Goal: Task Accomplishment & Management: Manage account settings

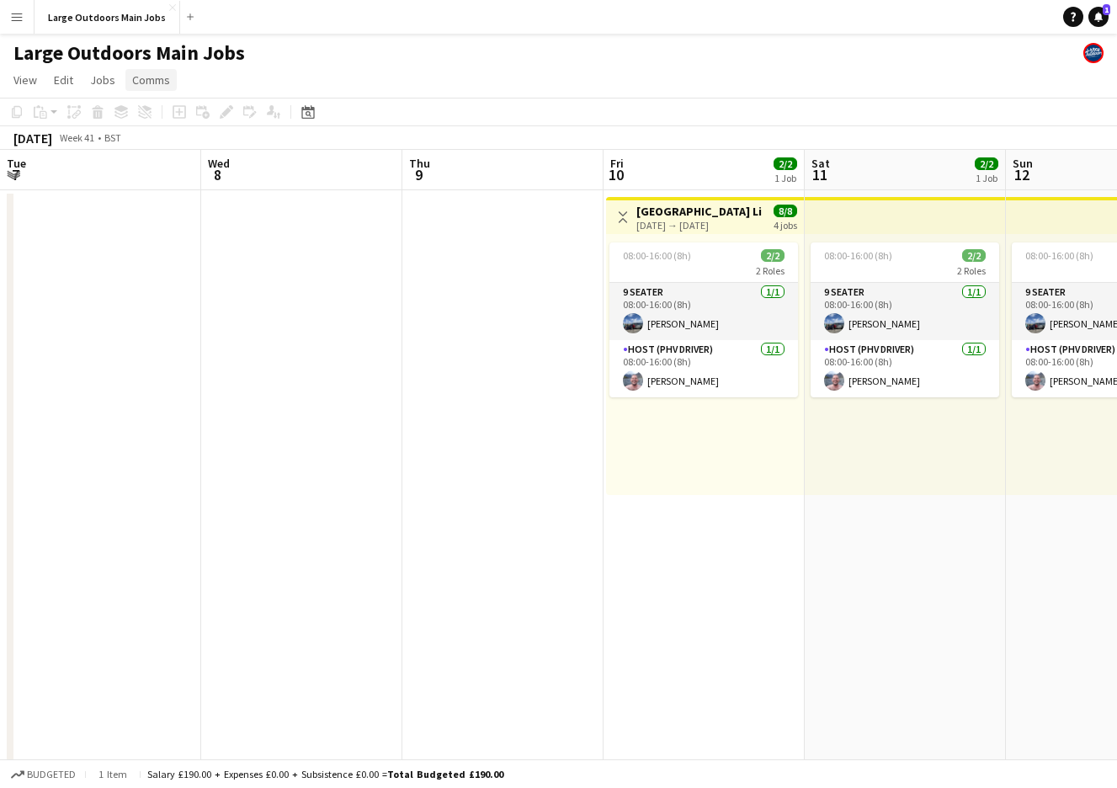
scroll to position [0, 344]
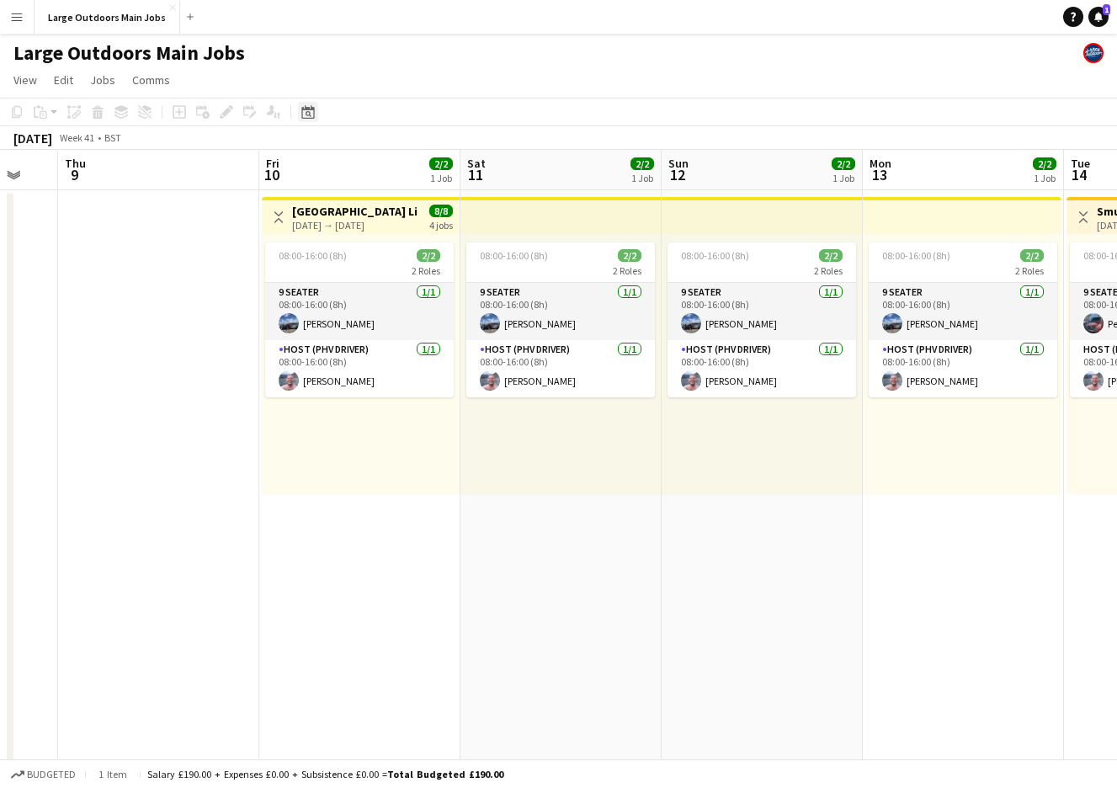
click at [308, 109] on icon at bounding box center [307, 111] width 13 height 13
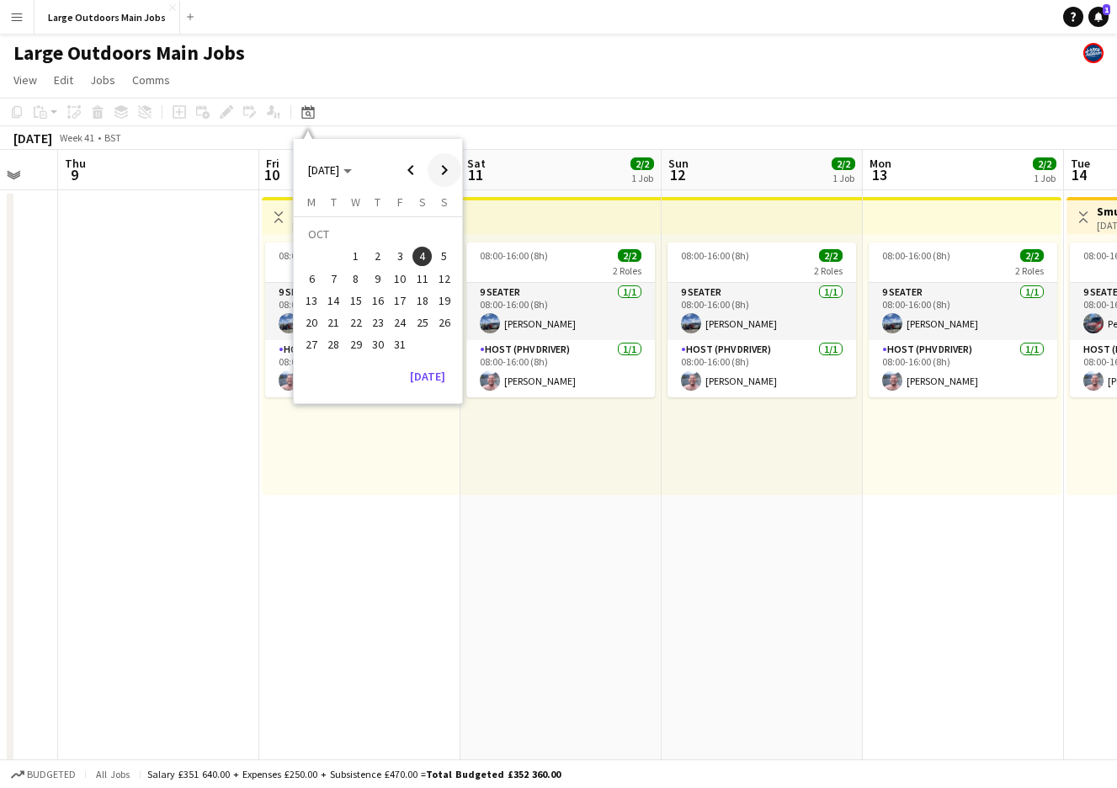
click at [442, 170] on span "Next month" at bounding box center [445, 170] width 34 height 34
click at [418, 234] on span "3" at bounding box center [422, 237] width 20 height 24
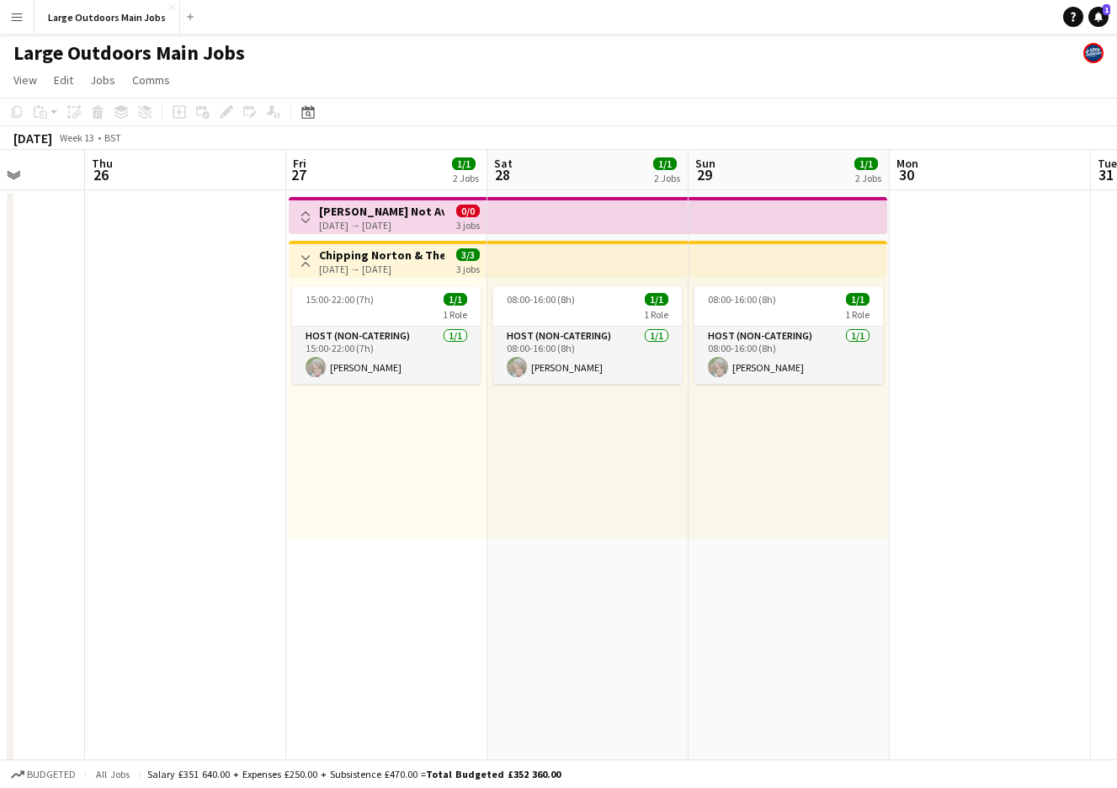
scroll to position [0, 720]
click at [384, 214] on h3 "[PERSON_NAME] Not Available (Photographing wedding)" at bounding box center [380, 211] width 125 height 15
click at [964, 138] on button "Publish 3 jobs" at bounding box center [959, 138] width 97 height 22
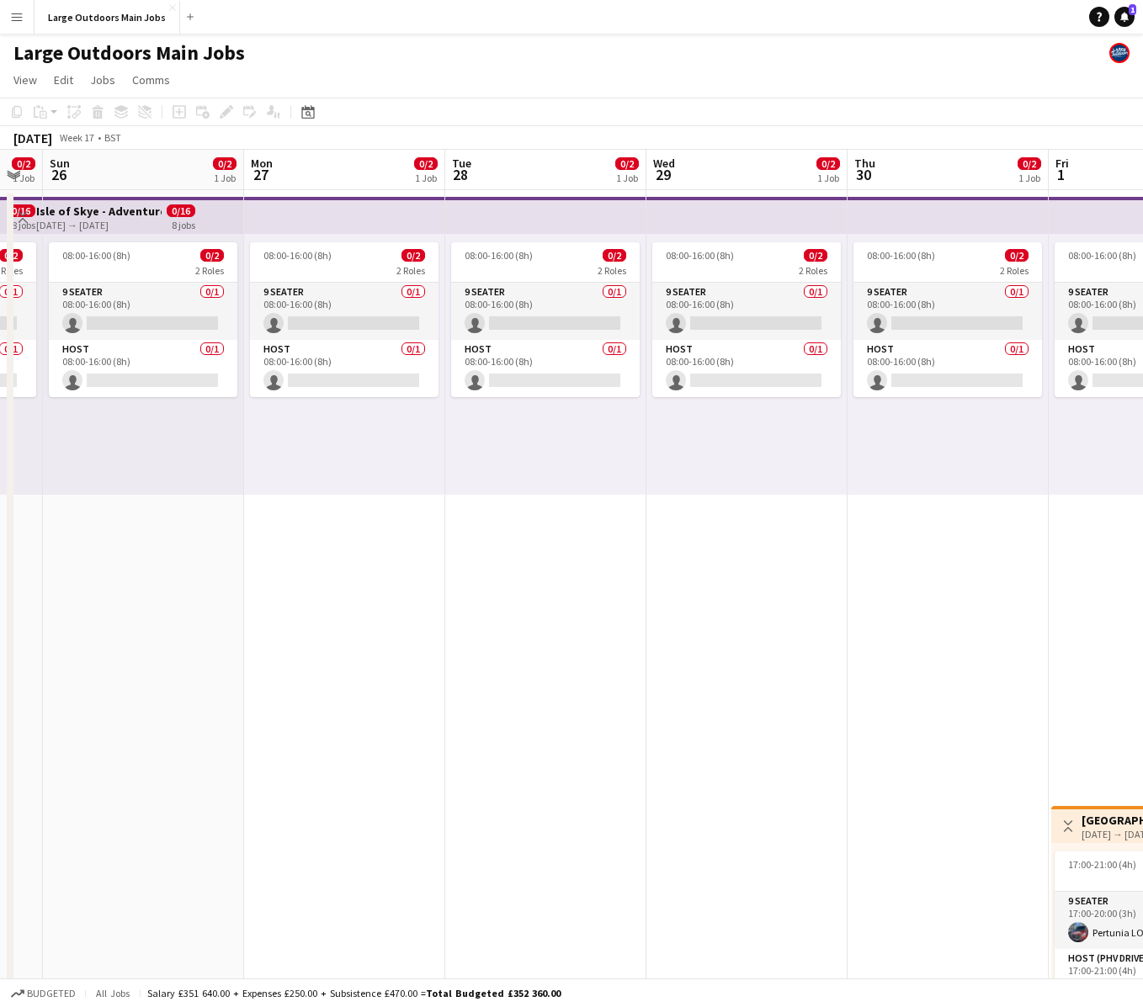
scroll to position [0, 375]
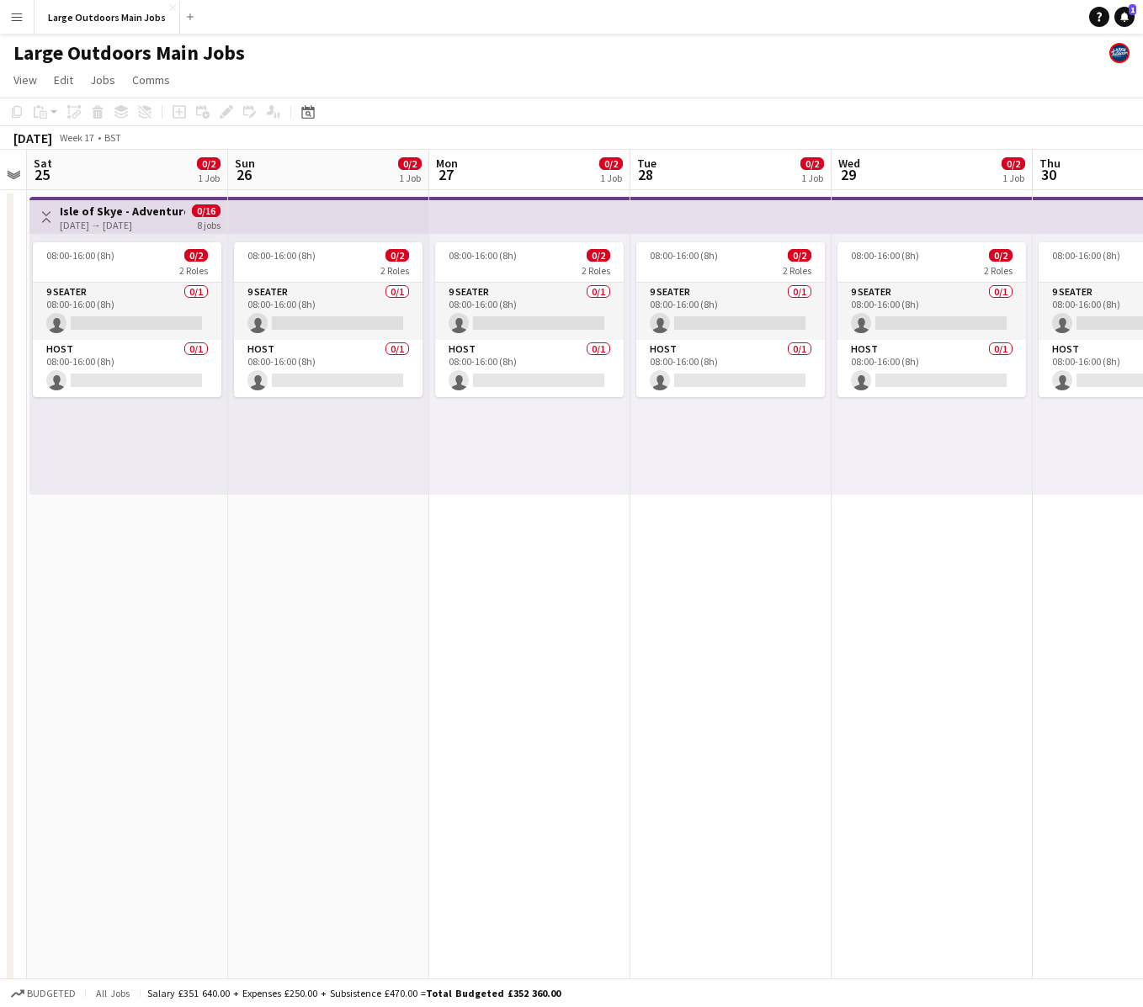
click at [97, 210] on h3 "Isle of Skye - Adventure" at bounding box center [122, 211] width 125 height 15
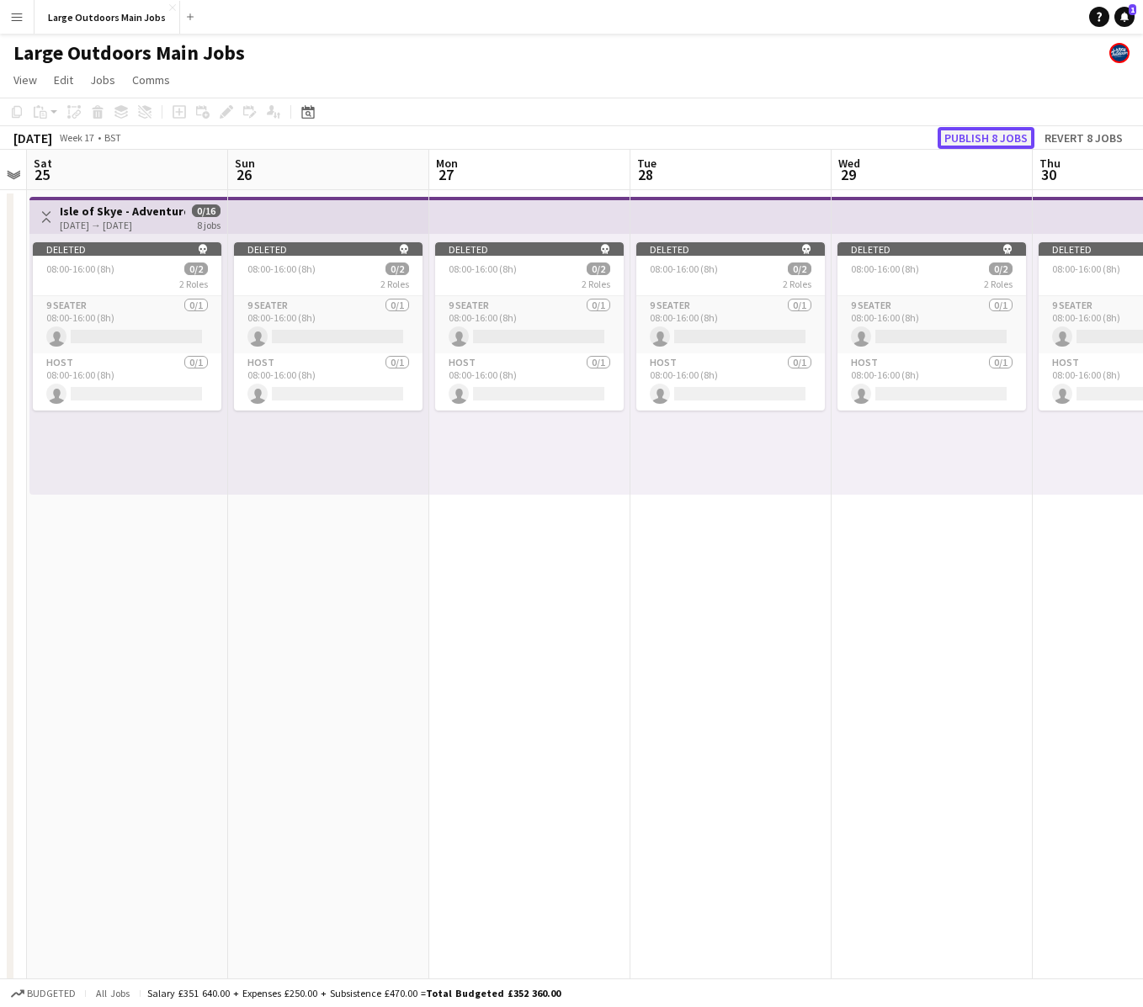
click at [987, 143] on button "Publish 8 jobs" at bounding box center [985, 138] width 97 height 22
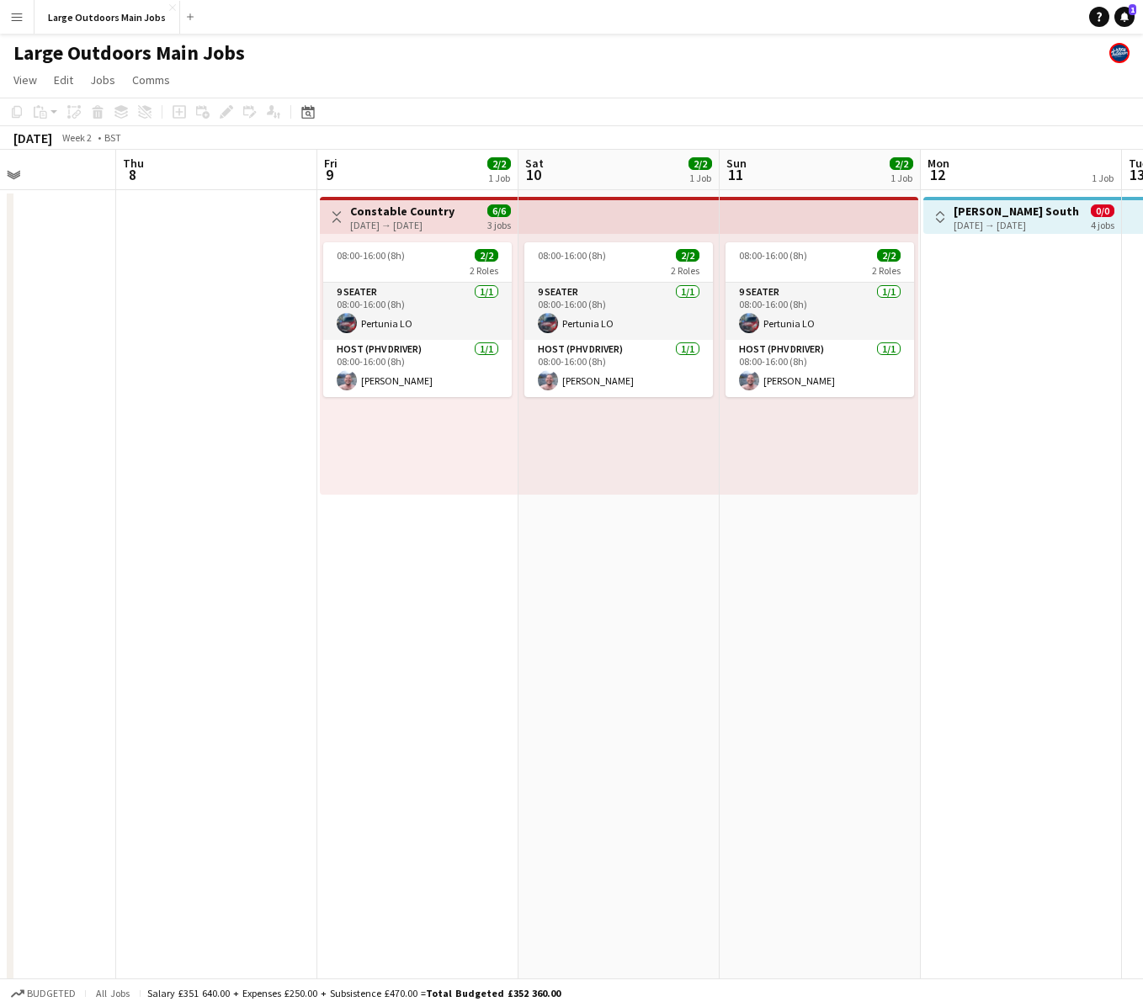
scroll to position [0, 490]
click at [417, 232] on app-top-bar "Toggle View Constable Country [DATE] → [DATE] 6/6 3 jobs" at bounding box center [416, 215] width 198 height 37
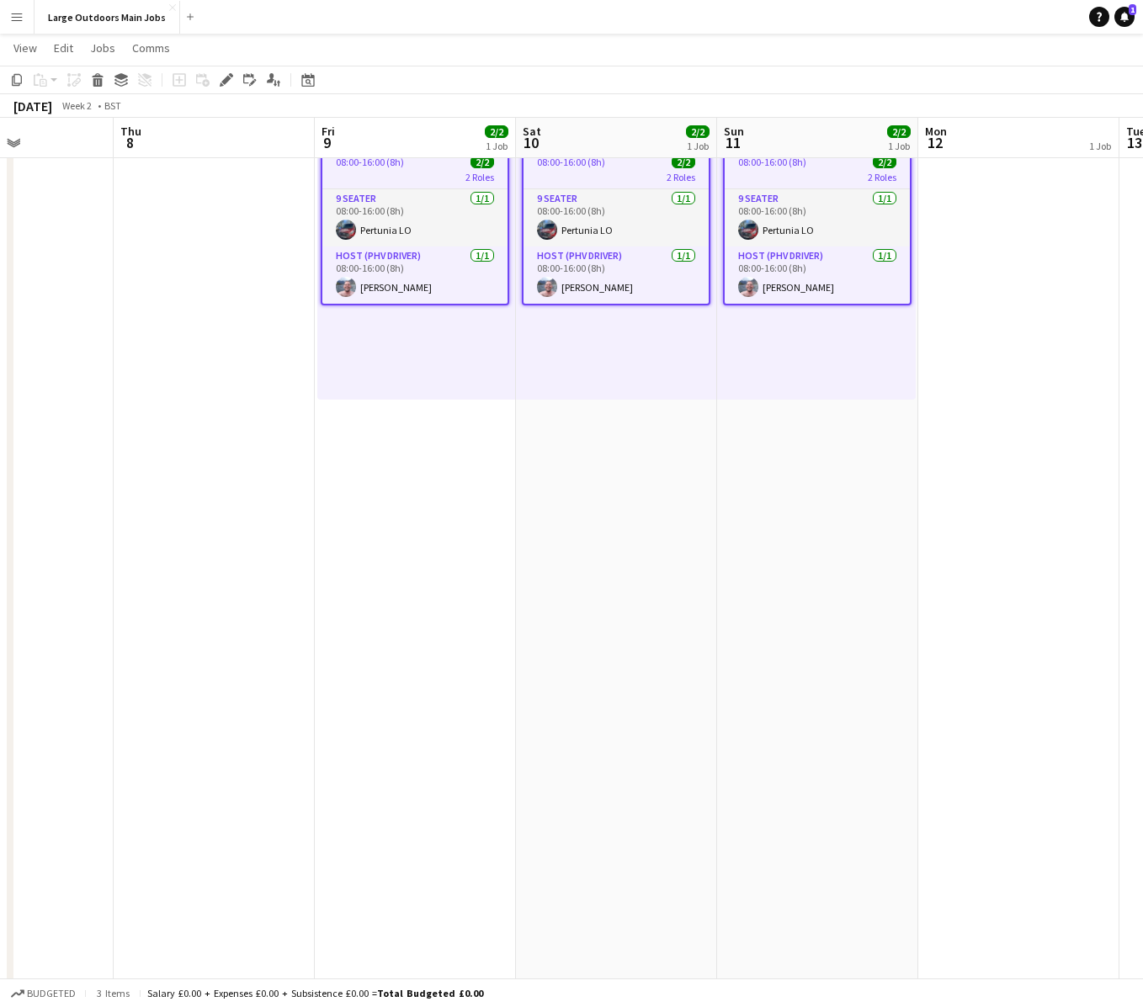
scroll to position [0, 0]
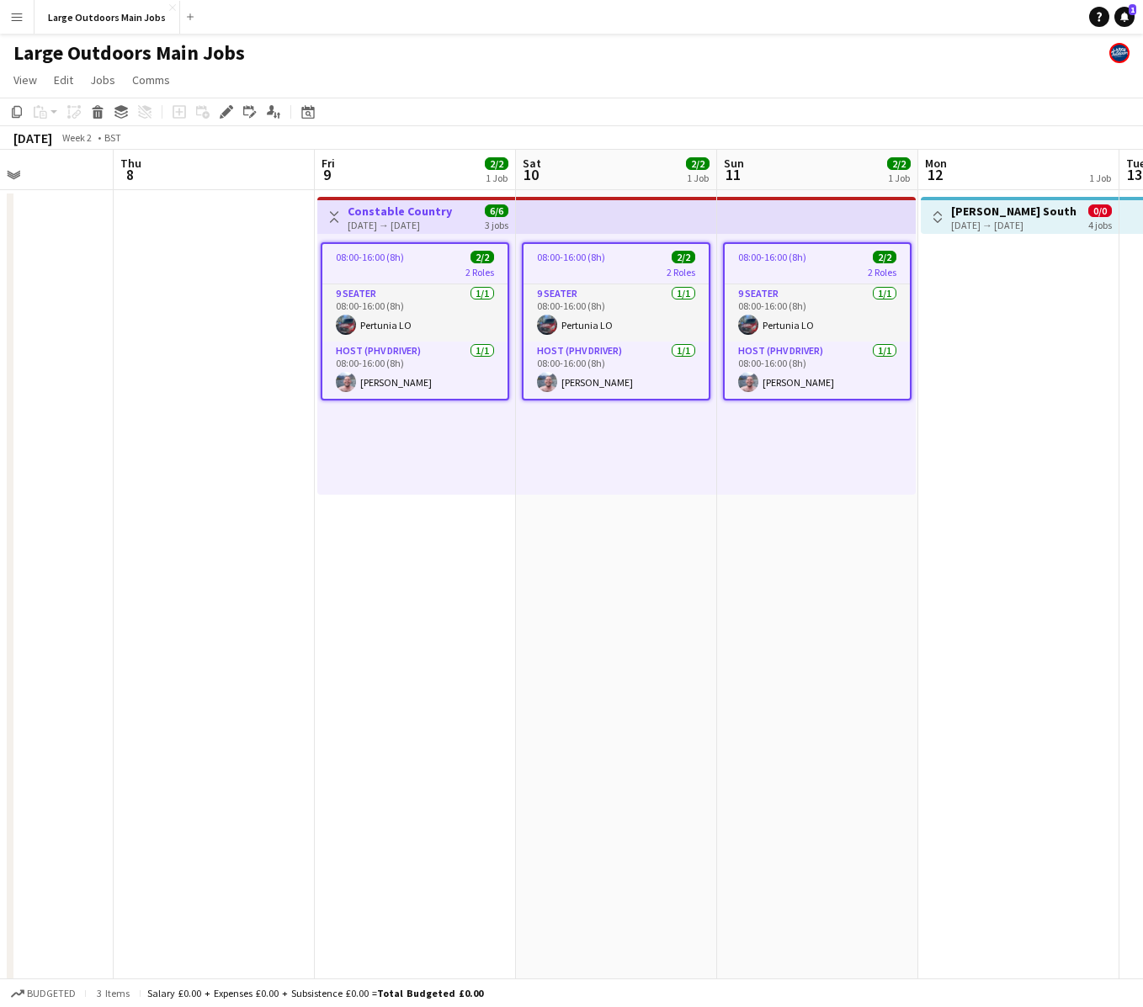
click at [393, 221] on div "[DATE] → [DATE]" at bounding box center [400, 225] width 104 height 13
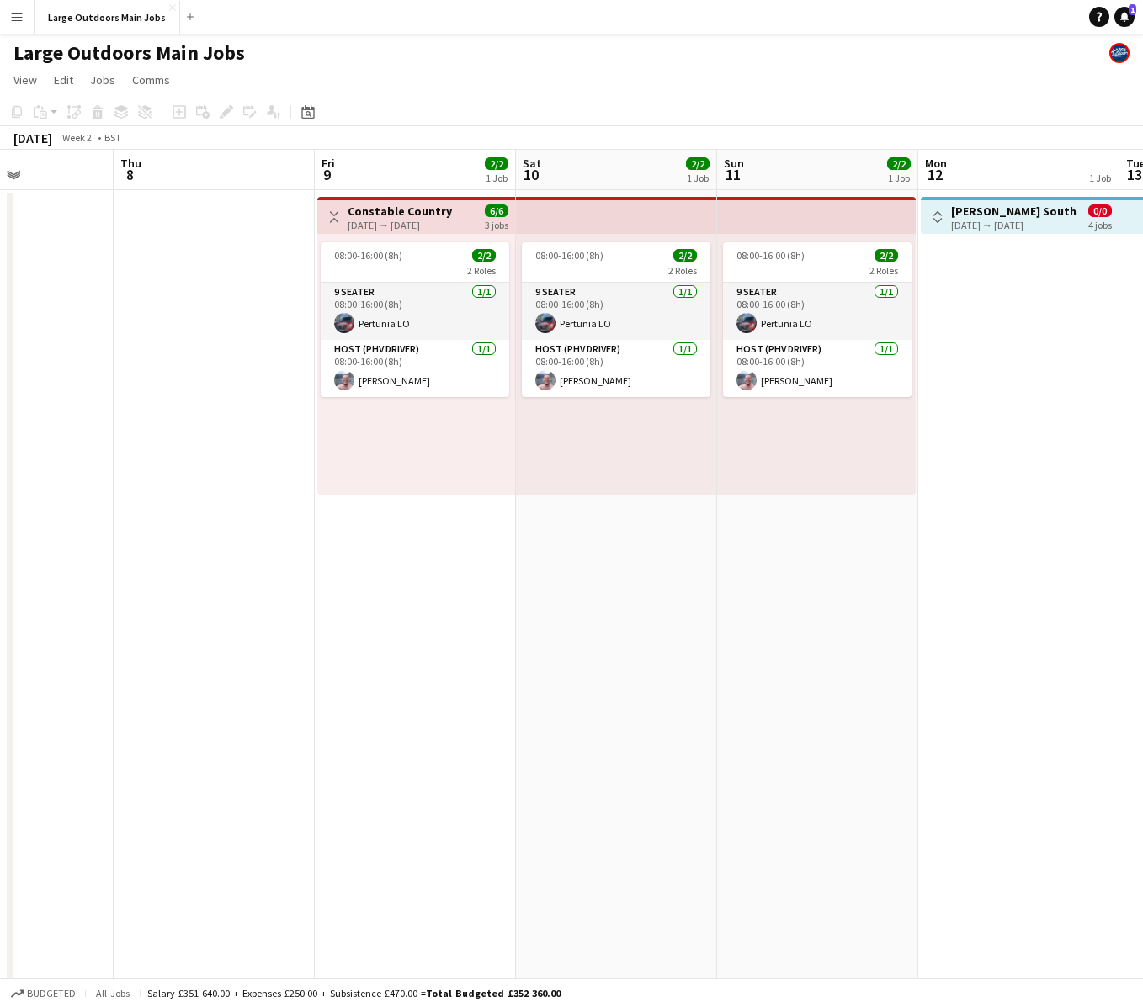
click at [393, 221] on div "[DATE] → [DATE]" at bounding box center [400, 225] width 104 height 13
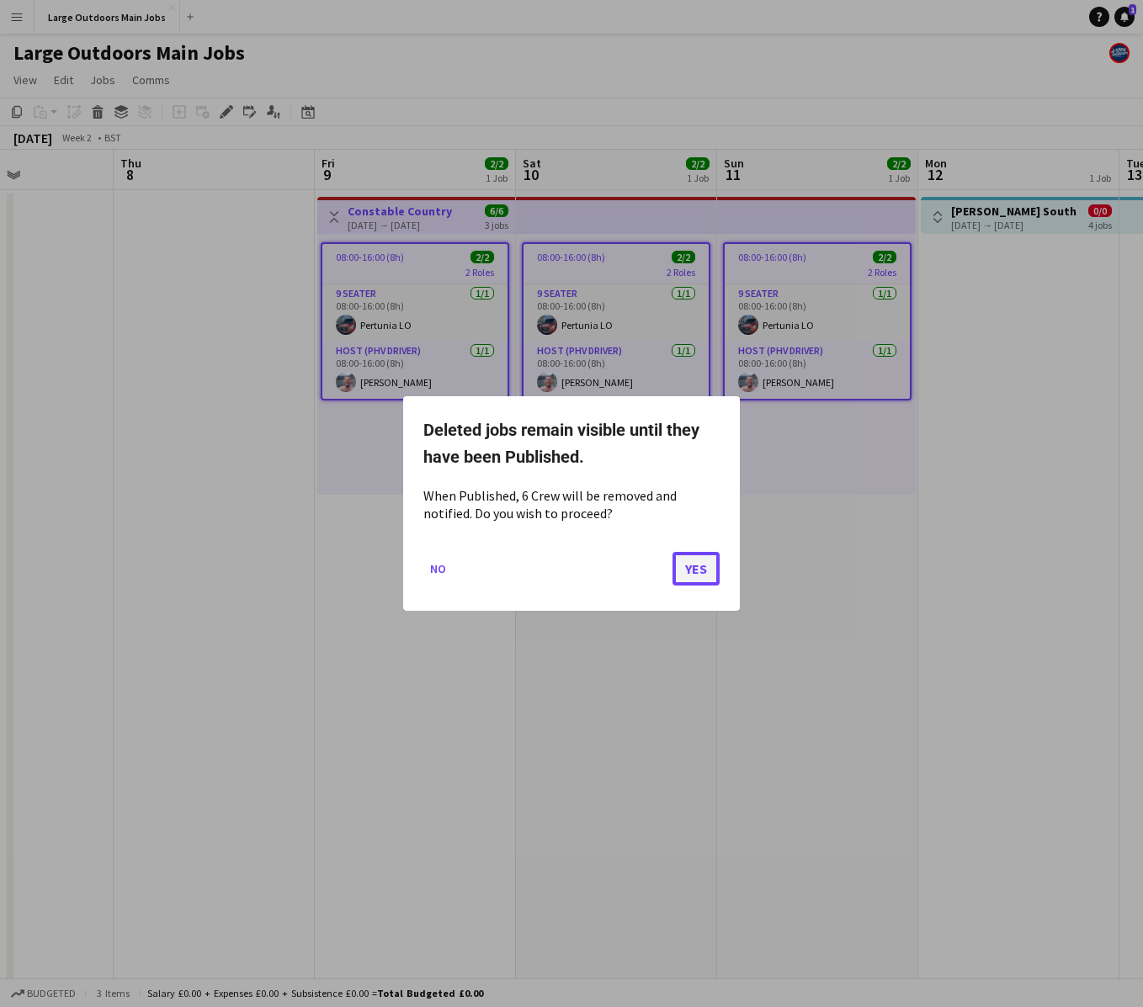
click at [697, 566] on button "Yes" at bounding box center [695, 569] width 47 height 34
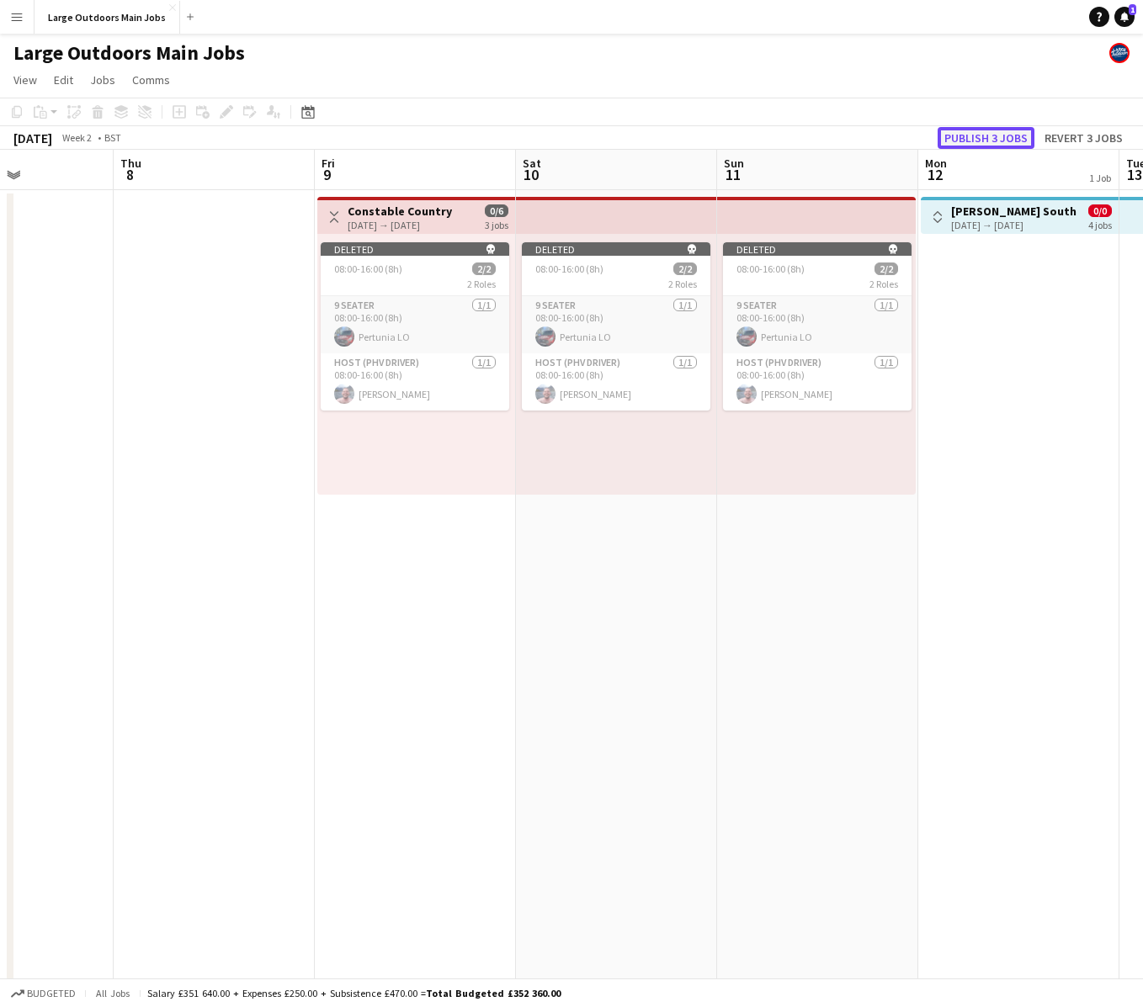
click at [985, 139] on button "Publish 3 jobs" at bounding box center [985, 138] width 97 height 22
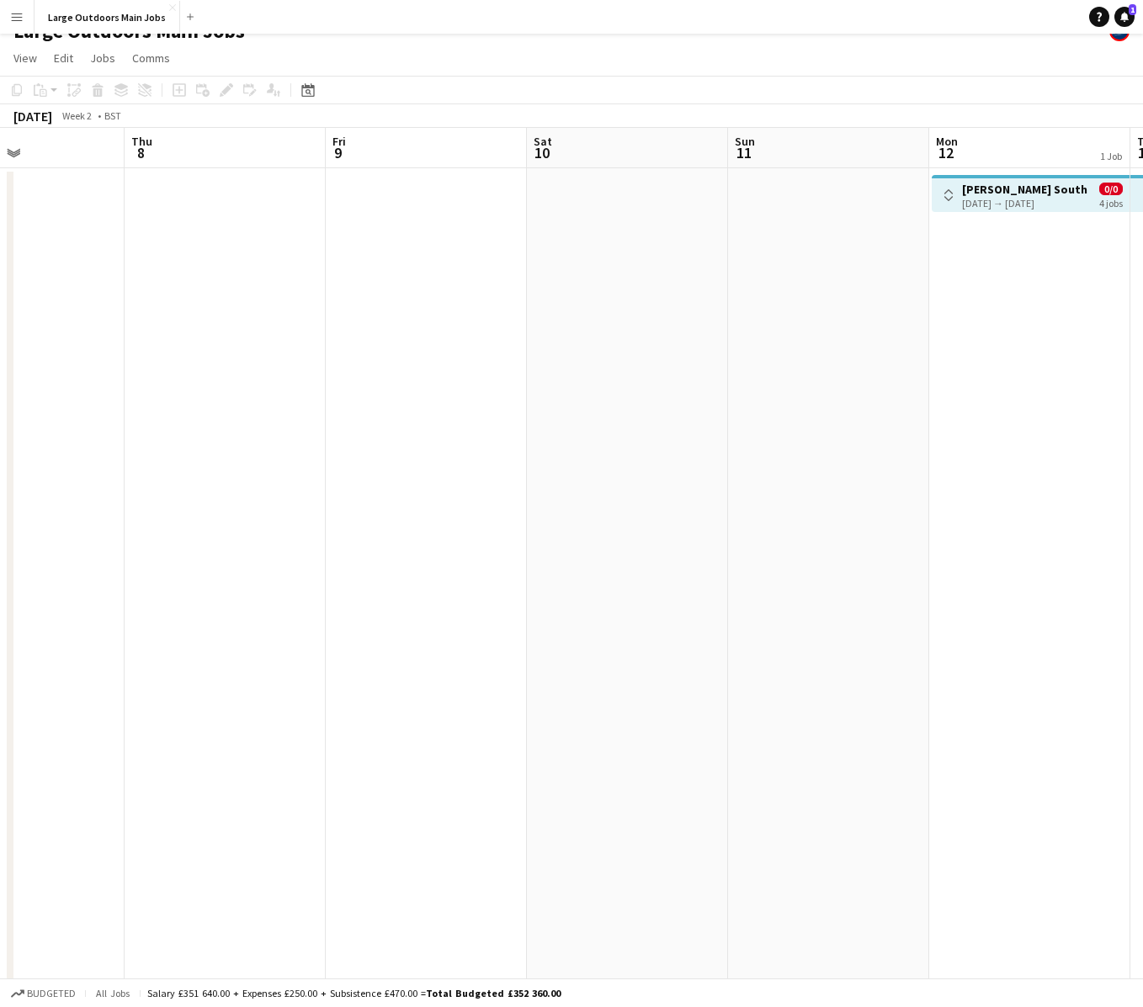
scroll to position [0, 535]
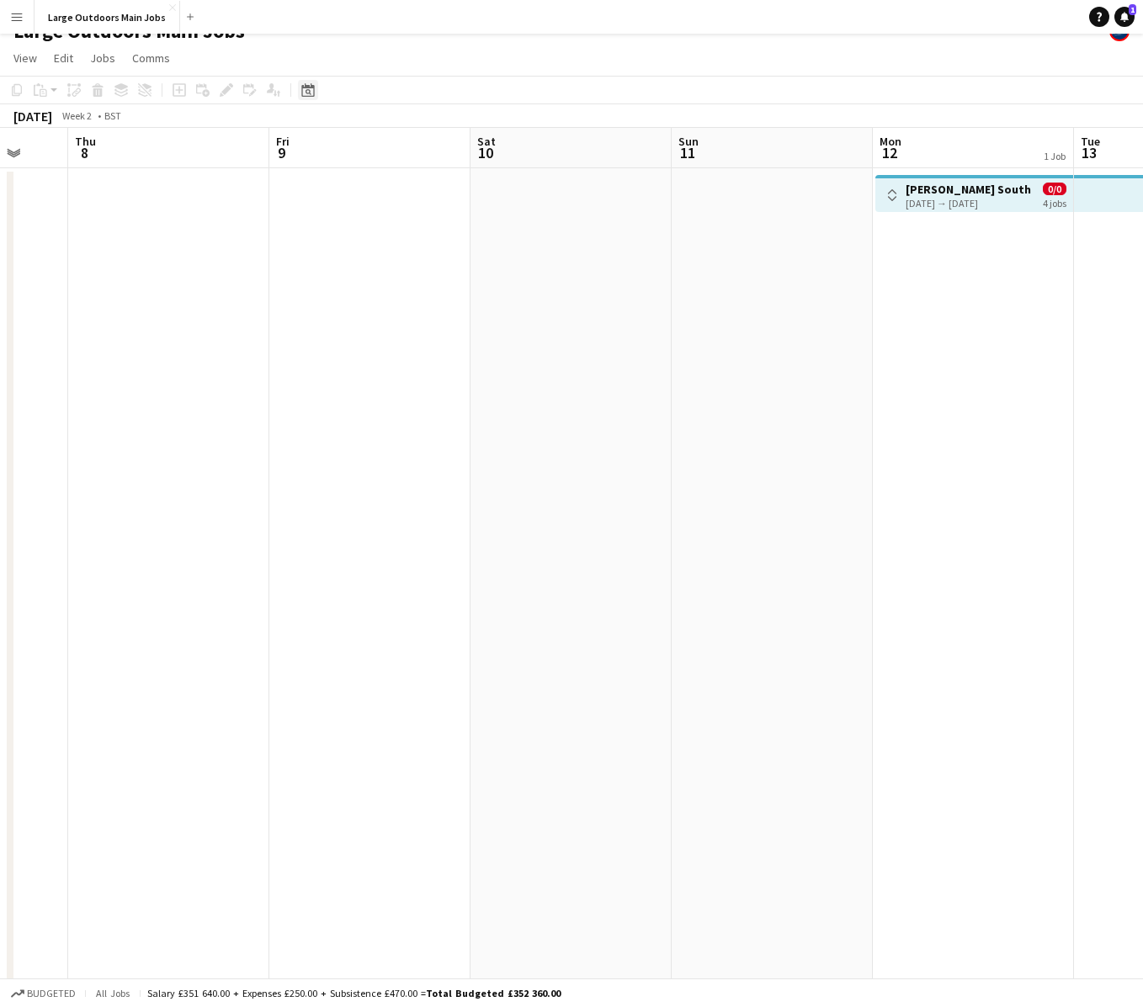
click at [308, 88] on icon at bounding box center [307, 89] width 13 height 13
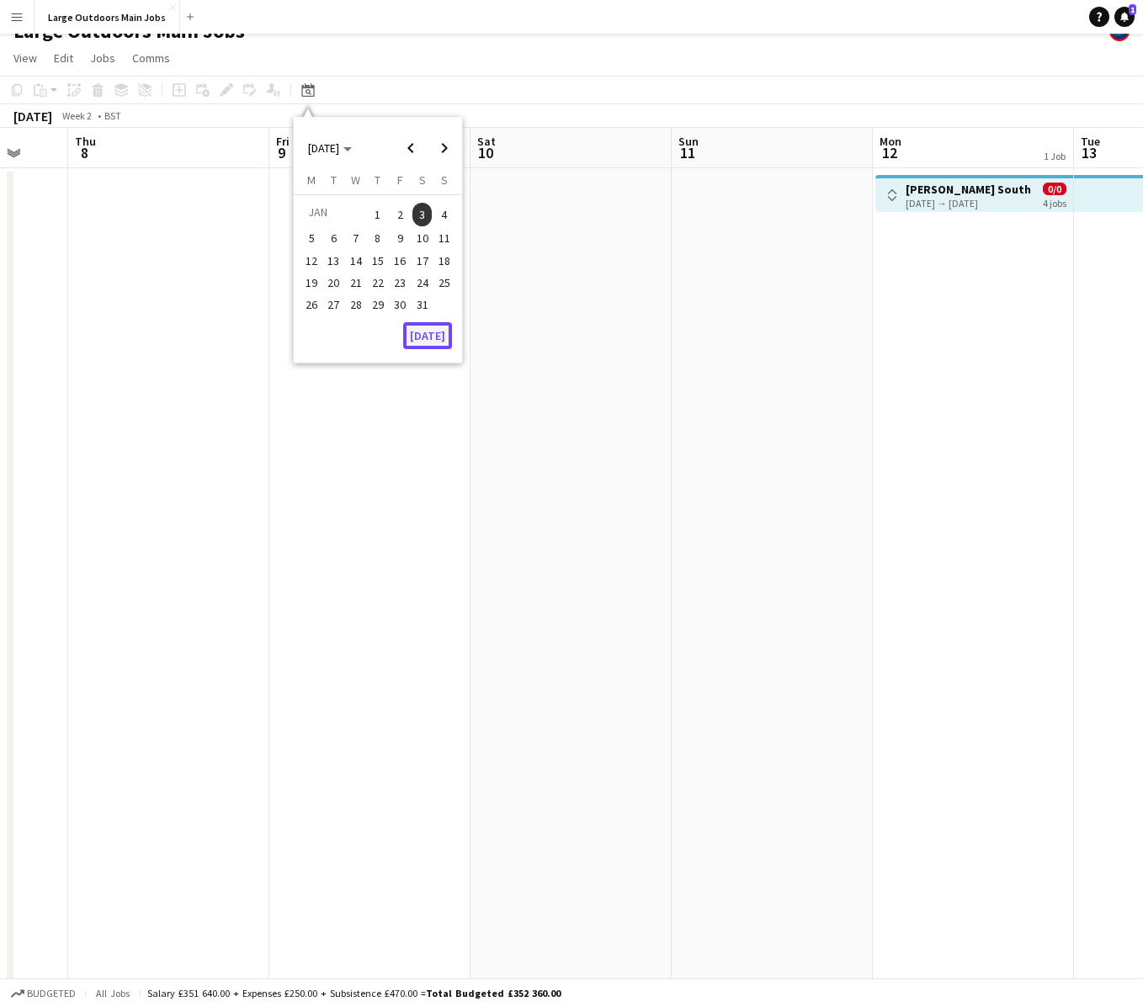
click at [430, 333] on button "[DATE]" at bounding box center [427, 335] width 49 height 27
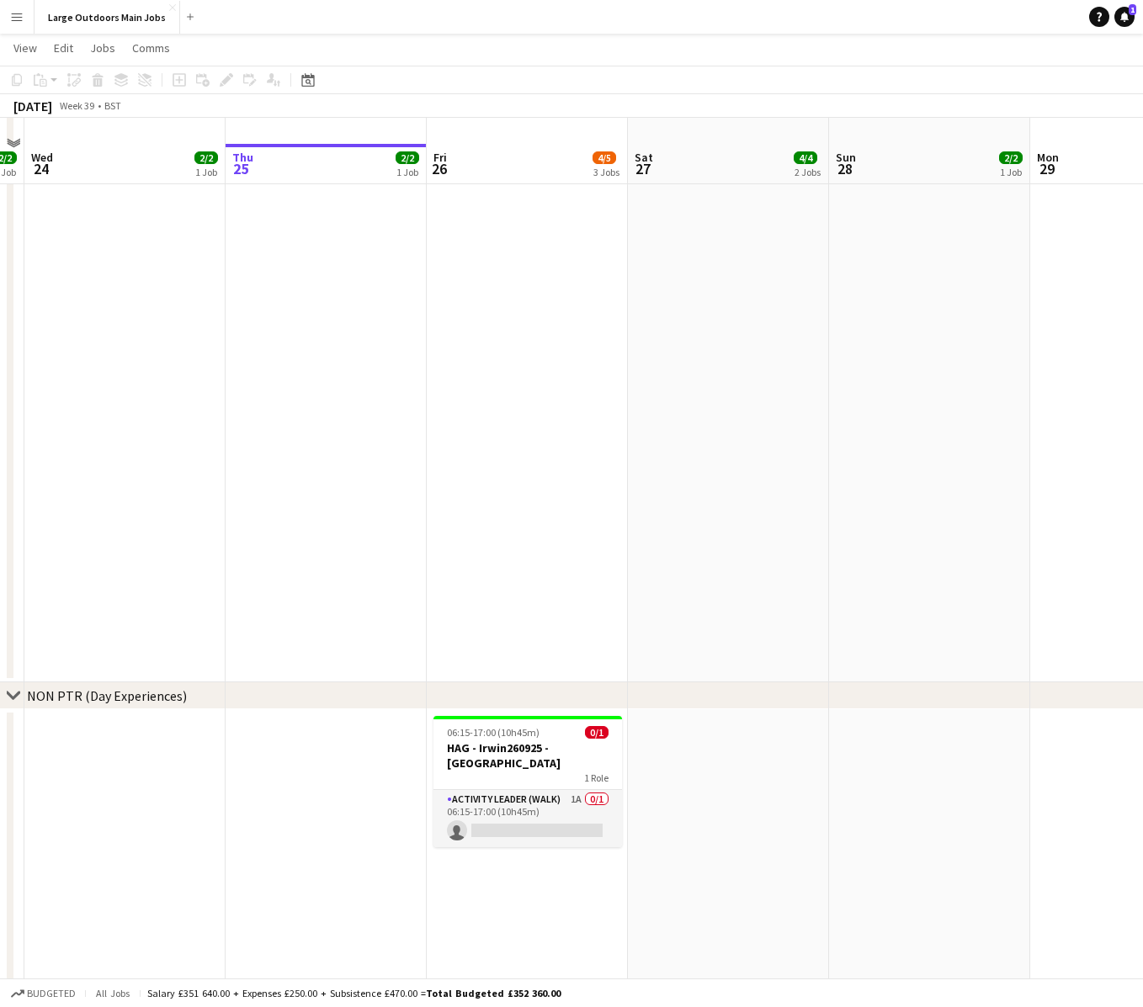
scroll to position [786, 0]
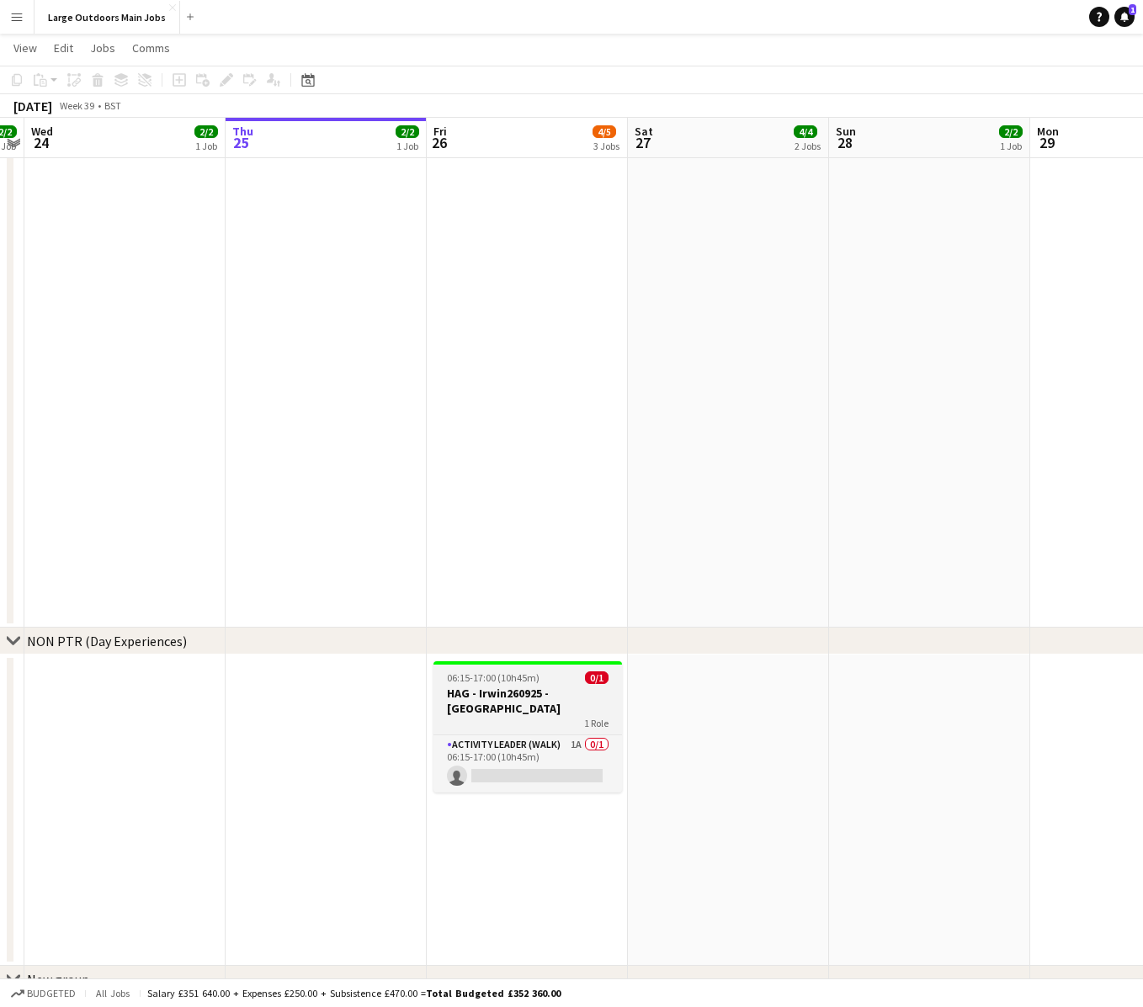
click at [494, 681] on span "06:15-17:00 (10h45m)" at bounding box center [493, 678] width 93 height 13
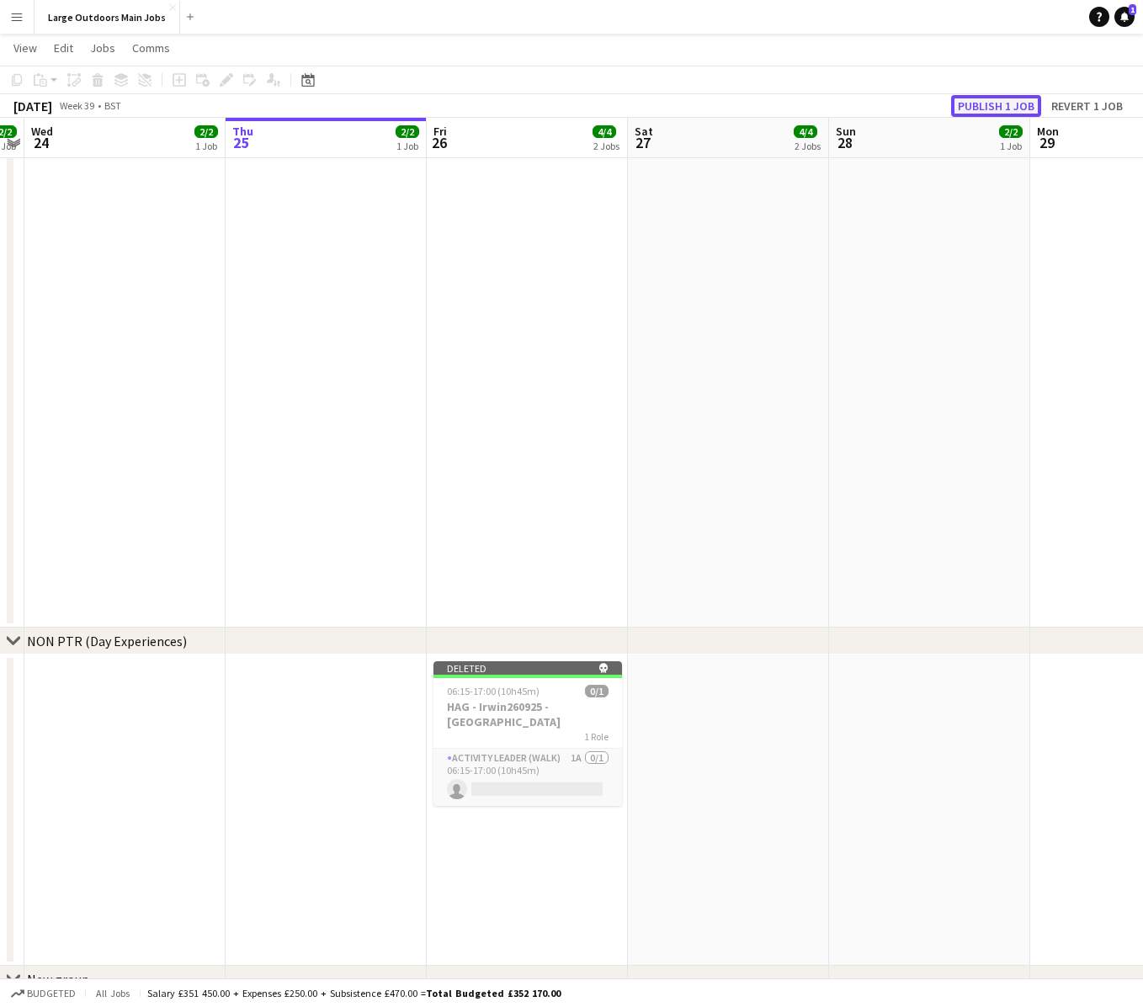
click at [980, 114] on button "Publish 1 job" at bounding box center [996, 106] width 90 height 22
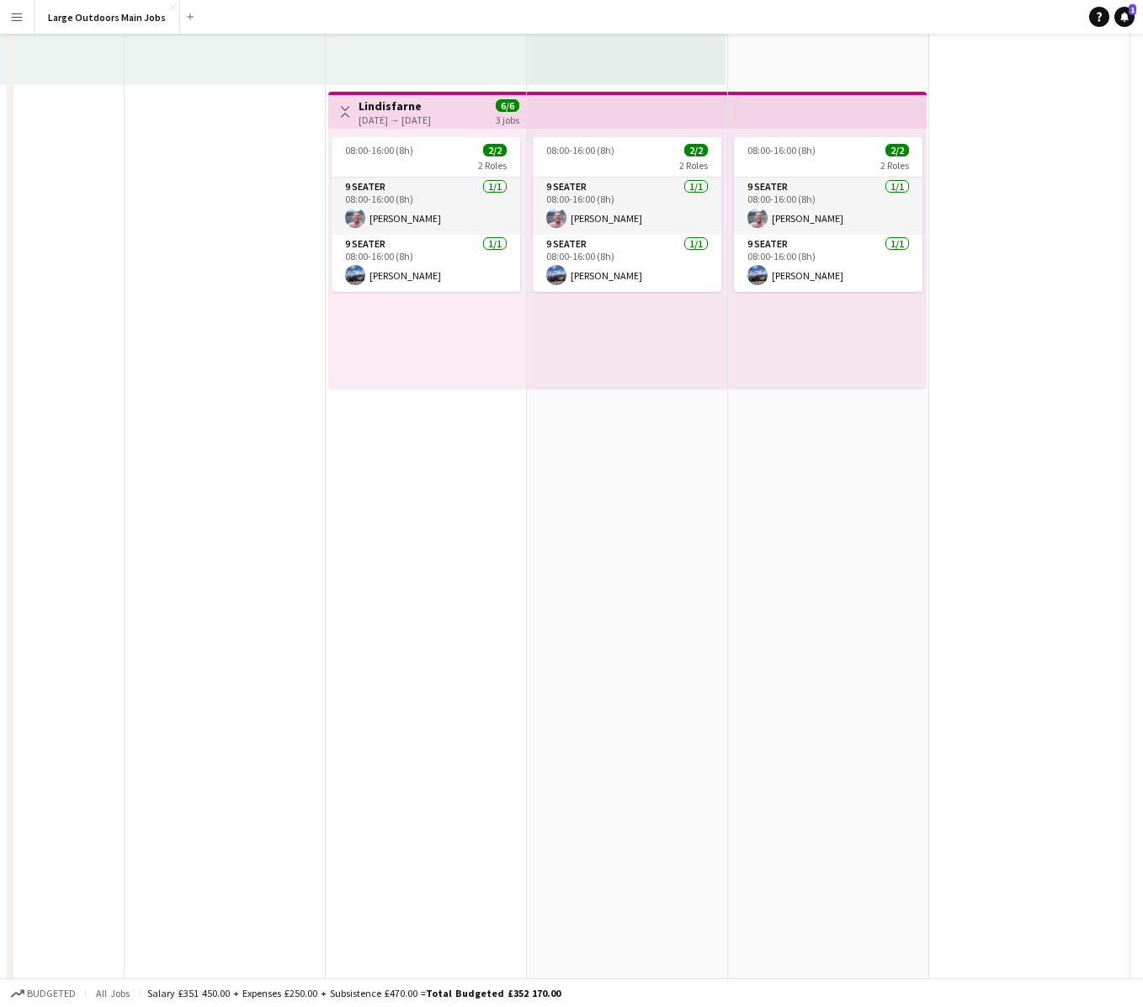
scroll to position [0, 0]
